Goal: Transaction & Acquisition: Obtain resource

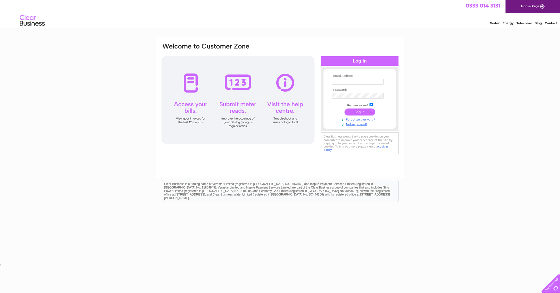
type input "ichibanedinburgh@gmail.com"
click at [362, 111] on input "submit" at bounding box center [360, 112] width 31 height 7
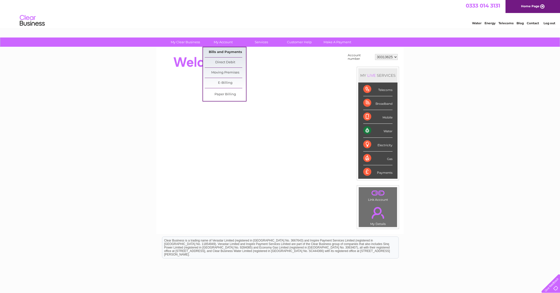
click at [223, 51] on link "Bills and Payments" at bounding box center [225, 52] width 41 height 10
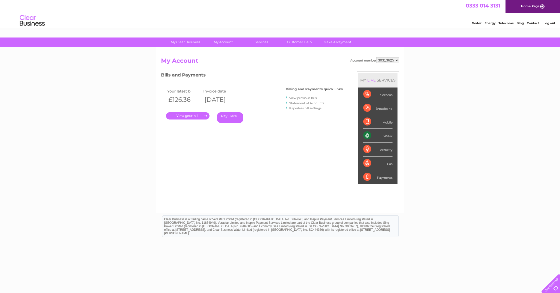
click at [202, 117] on link "." at bounding box center [188, 115] width 44 height 7
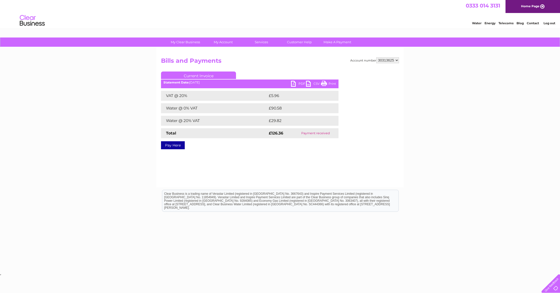
click at [190, 76] on link "Current Invoice" at bounding box center [198, 76] width 75 height 8
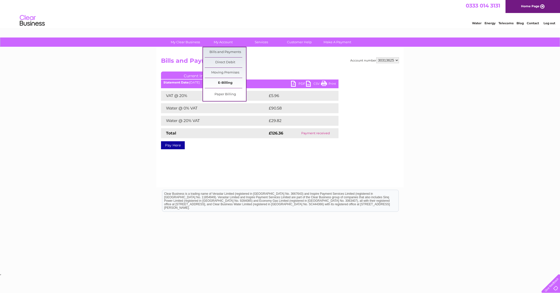
click at [227, 80] on link "E-Billing" at bounding box center [225, 83] width 41 height 10
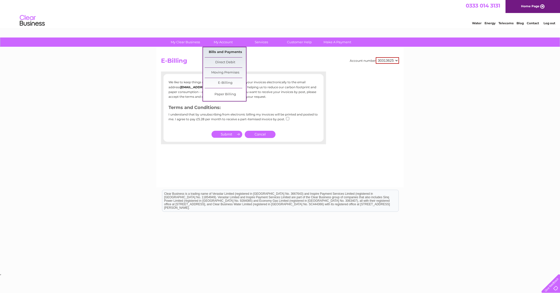
click at [222, 53] on link "Bills and Payments" at bounding box center [225, 52] width 41 height 10
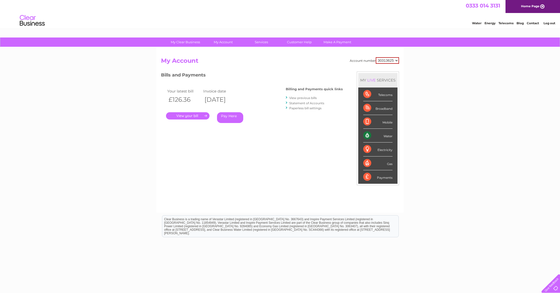
click at [312, 98] on link "View previous bills" at bounding box center [303, 98] width 28 height 4
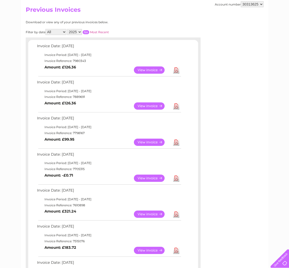
scroll to position [26, 0]
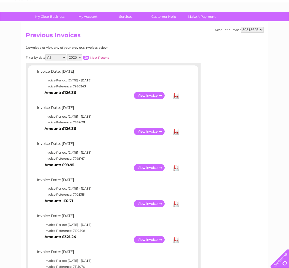
click at [149, 241] on link "View" at bounding box center [152, 239] width 37 height 7
click at [150, 204] on link "View" at bounding box center [152, 203] width 37 height 7
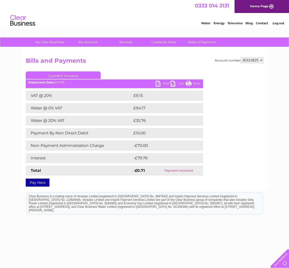
click at [254, 59] on select "30313625" at bounding box center [252, 60] width 23 height 6
click at [241, 57] on select "30313625" at bounding box center [252, 60] width 23 height 6
click at [174, 57] on div "Account number 30313625 Bills and Payments Current Invoice PDF CSV Print VAT @ …" at bounding box center [145, 118] width 248 height 143
click at [160, 84] on link "PDF" at bounding box center [163, 84] width 15 height 7
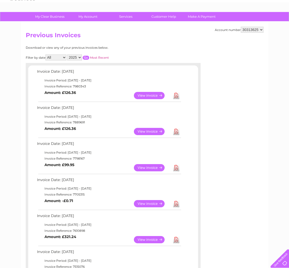
click at [153, 168] on link "View" at bounding box center [152, 167] width 37 height 7
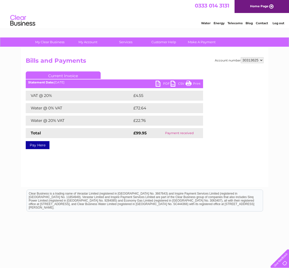
click at [157, 84] on link "PDF" at bounding box center [163, 84] width 15 height 7
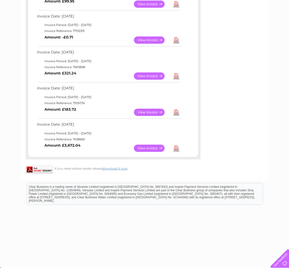
scroll to position [191, 0]
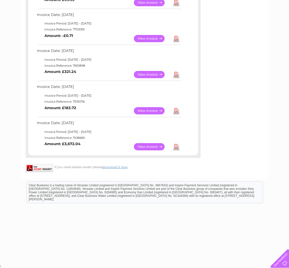
click at [150, 147] on link "View" at bounding box center [152, 146] width 37 height 7
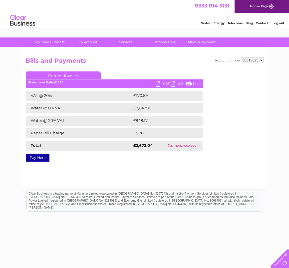
click at [159, 82] on link "PDF" at bounding box center [163, 84] width 15 height 7
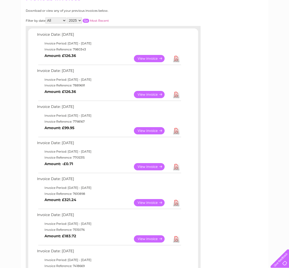
scroll to position [62, 0]
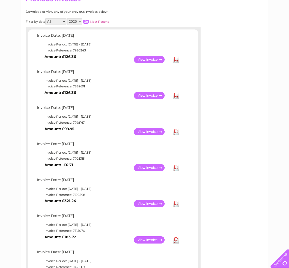
click at [151, 95] on link "View" at bounding box center [152, 95] width 37 height 7
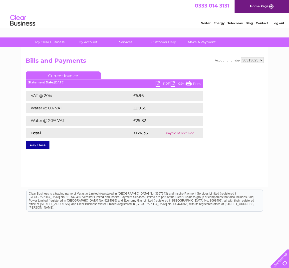
click at [165, 83] on link "PDF" at bounding box center [163, 84] width 15 height 7
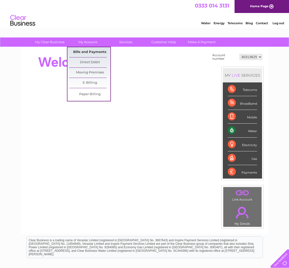
click at [89, 52] on link "Bills and Payments" at bounding box center [89, 52] width 41 height 10
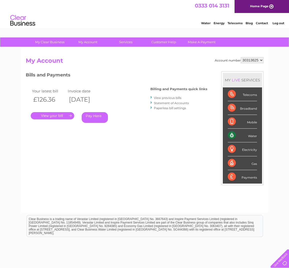
click at [64, 117] on link "." at bounding box center [53, 115] width 44 height 7
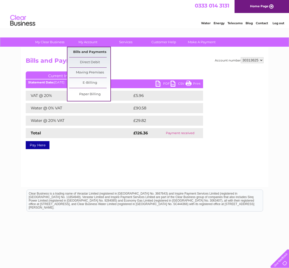
click at [95, 53] on link "Bills and Payments" at bounding box center [89, 52] width 41 height 10
click at [100, 52] on link "Bills and Payments" at bounding box center [89, 52] width 41 height 10
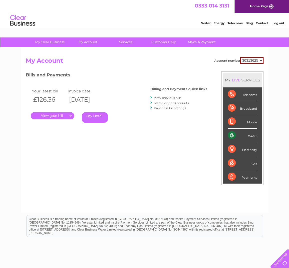
click at [176, 98] on link "View previous bills" at bounding box center [168, 98] width 28 height 4
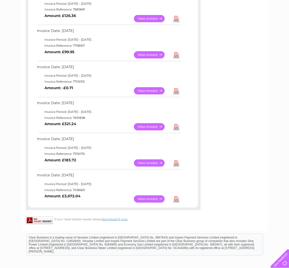
scroll to position [139, 0]
click at [156, 91] on link "View" at bounding box center [152, 90] width 37 height 7
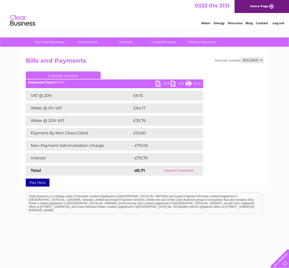
click at [164, 84] on link "PDF" at bounding box center [163, 84] width 15 height 7
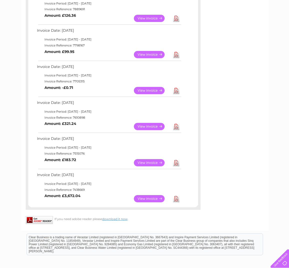
click at [151, 164] on link "View" at bounding box center [152, 162] width 37 height 7
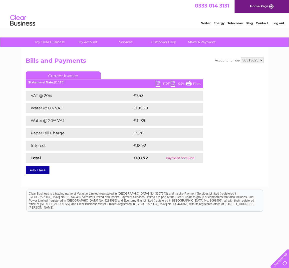
click at [164, 83] on link "PDF" at bounding box center [163, 84] width 15 height 7
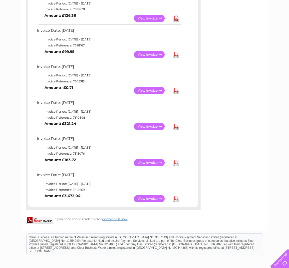
click at [146, 127] on link "View" at bounding box center [152, 126] width 37 height 7
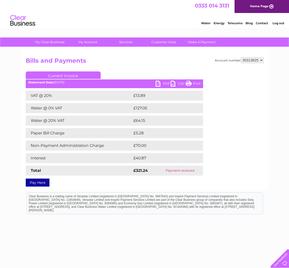
click at [161, 83] on link "PDF" at bounding box center [163, 84] width 15 height 7
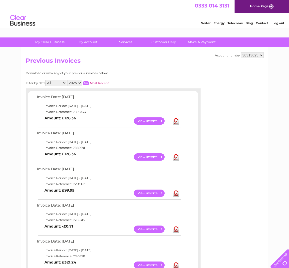
click at [147, 122] on link "View" at bounding box center [152, 121] width 37 height 7
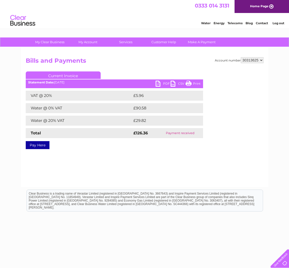
click at [164, 85] on link "PDF" at bounding box center [163, 84] width 15 height 7
drag, startPoint x: 135, startPoint y: 173, endPoint x: 132, endPoint y: 166, distance: 7.9
click at [134, 172] on div "Account number 30313625 Bills and Payments Current Invoice PDF CSV Print VAT @ …" at bounding box center [145, 117] width 248 height 140
